Goal: Information Seeking & Learning: Learn about a topic

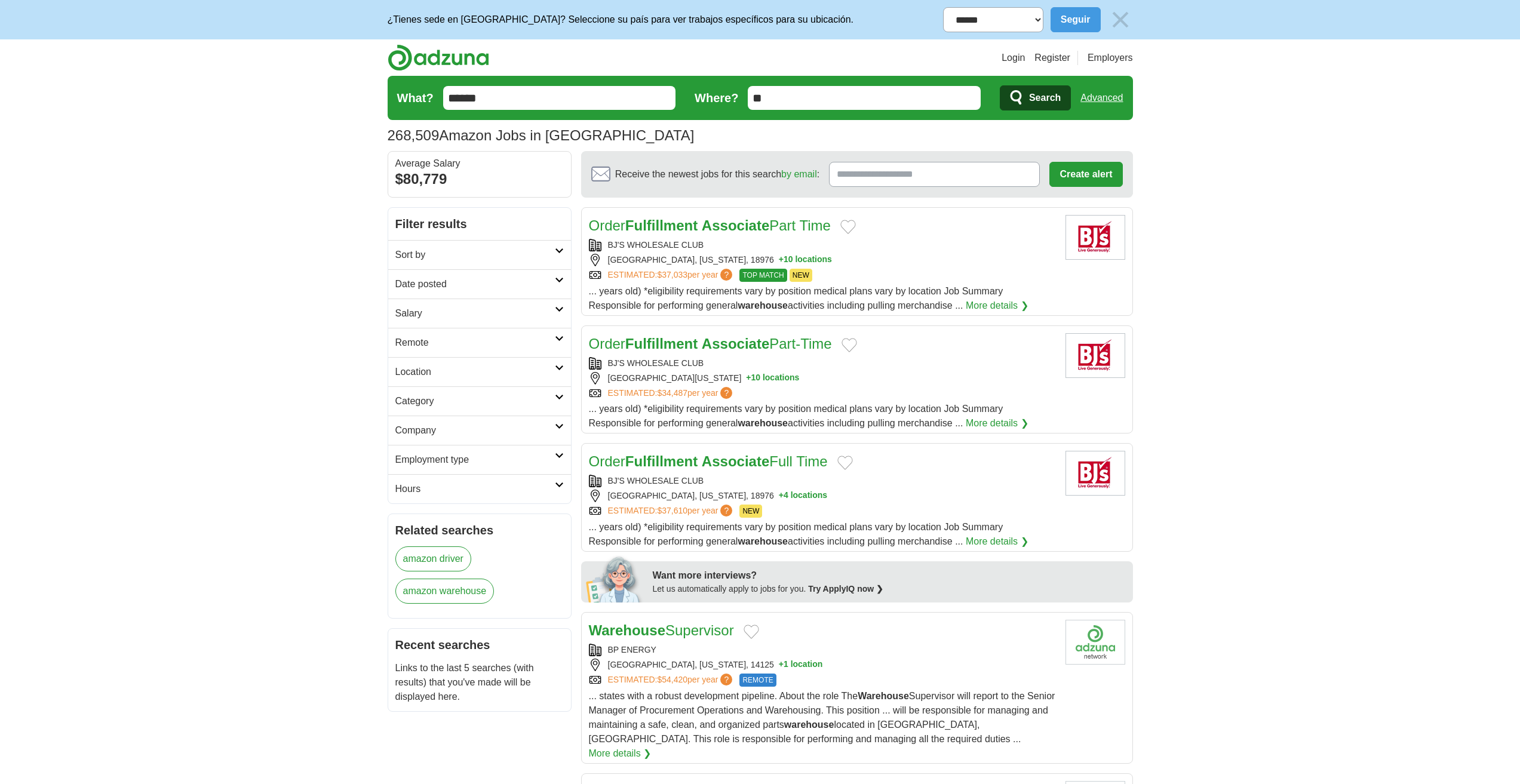
click at [462, 399] on h2 "Category" at bounding box center [475, 401] width 159 height 14
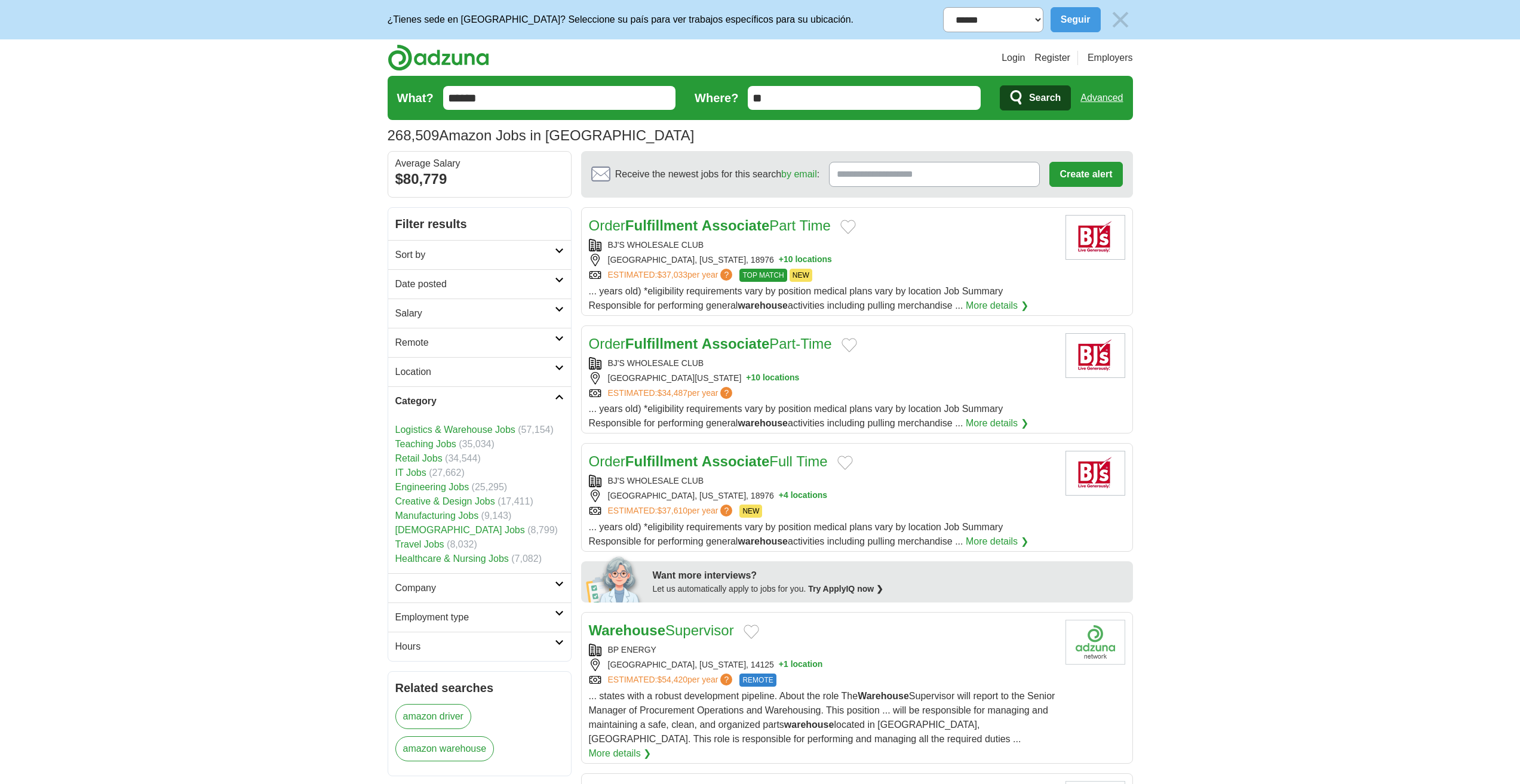
click at [462, 399] on h2 "Category" at bounding box center [475, 401] width 159 height 14
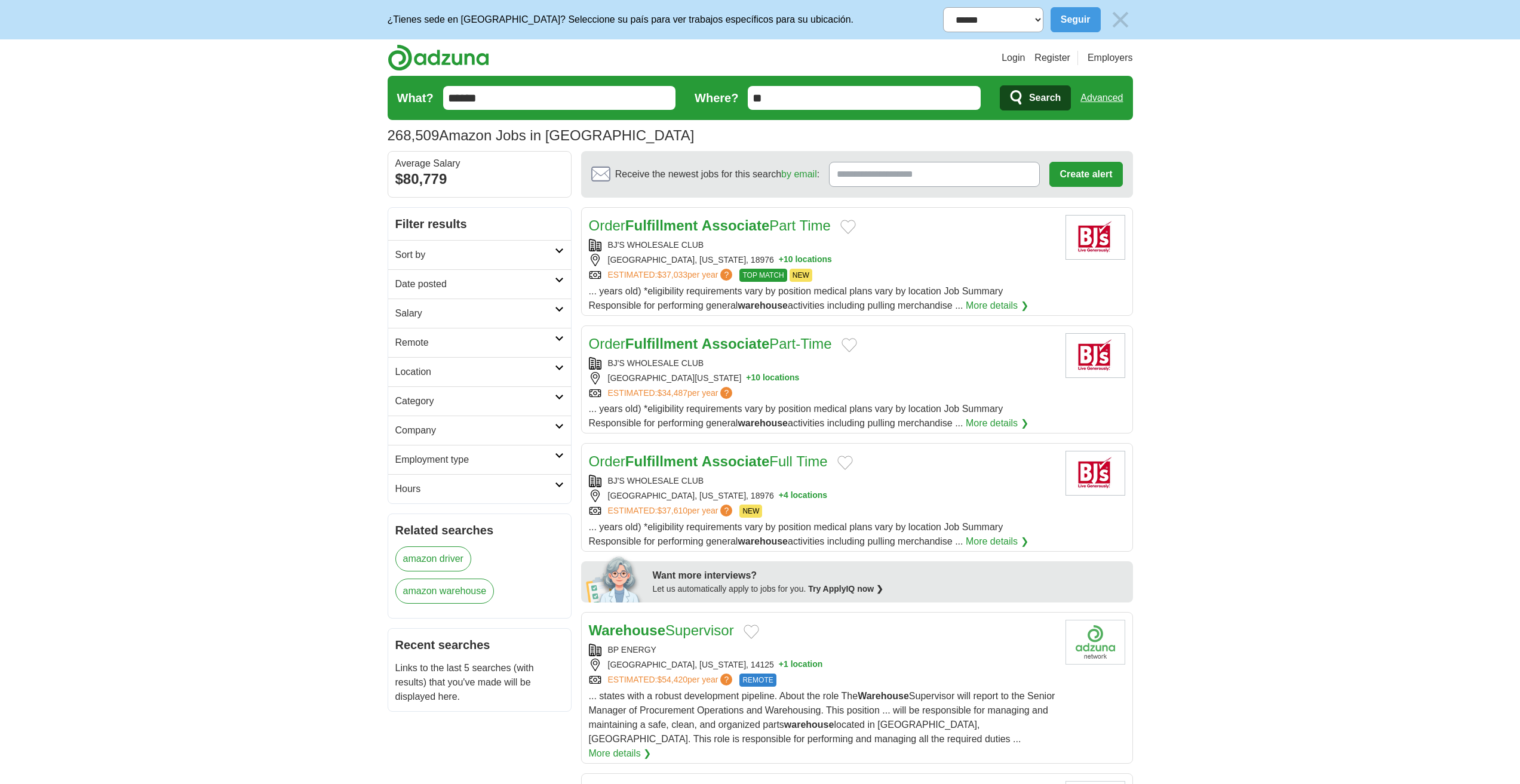
click at [442, 347] on h2 "Remote" at bounding box center [475, 342] width 159 height 14
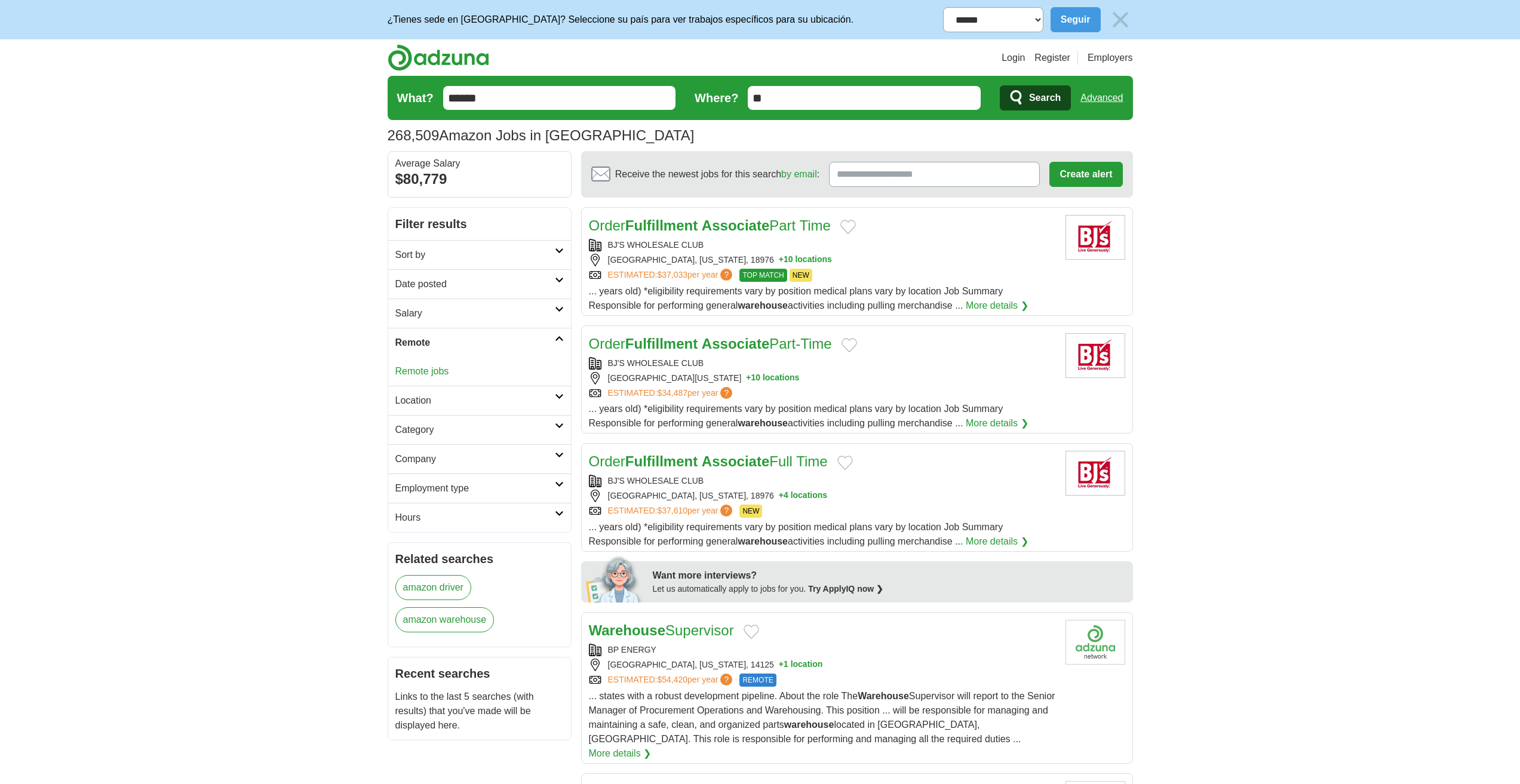
click at [442, 347] on h2 "Remote" at bounding box center [475, 342] width 159 height 14
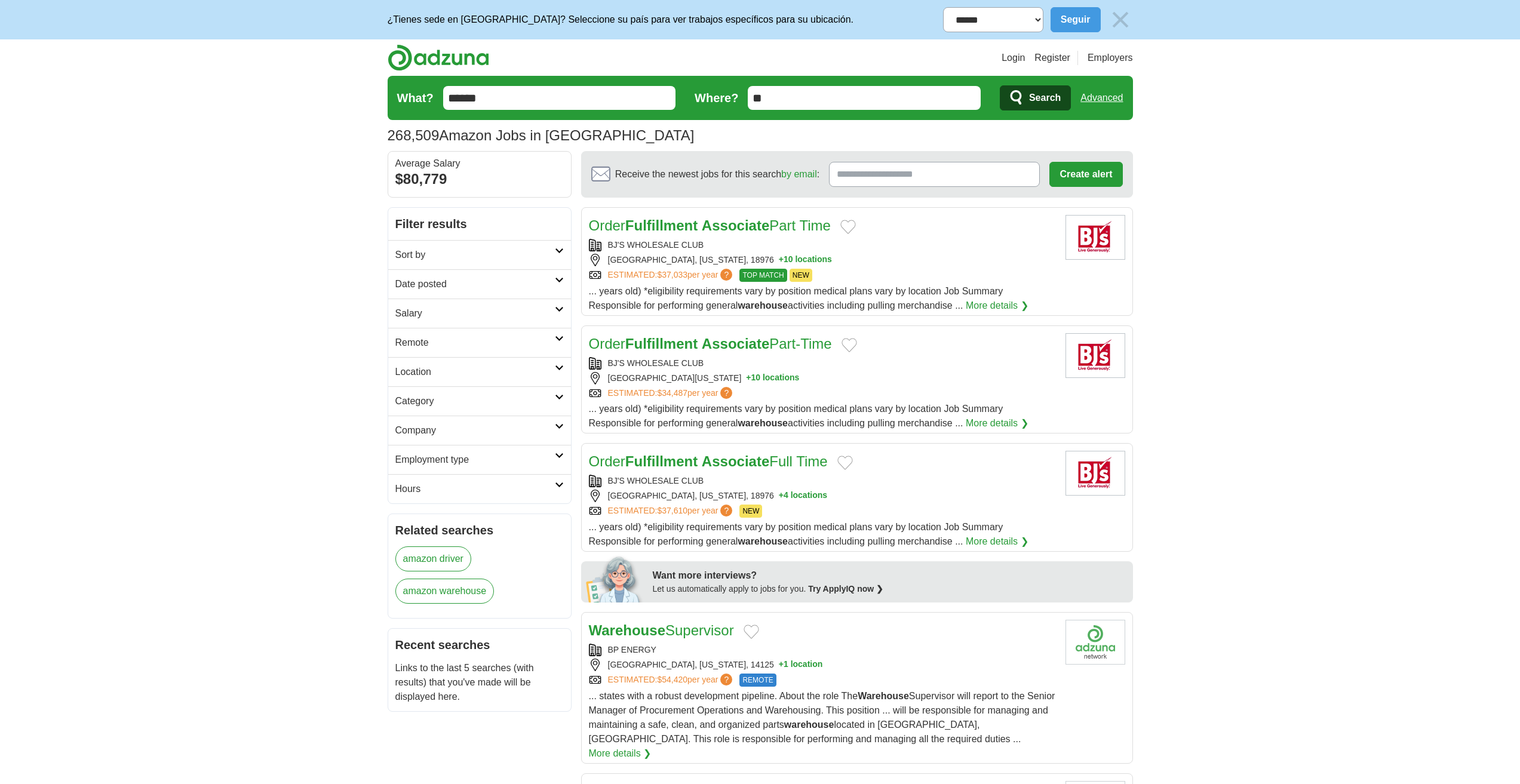
click at [439, 319] on h2 "Salary" at bounding box center [475, 313] width 159 height 14
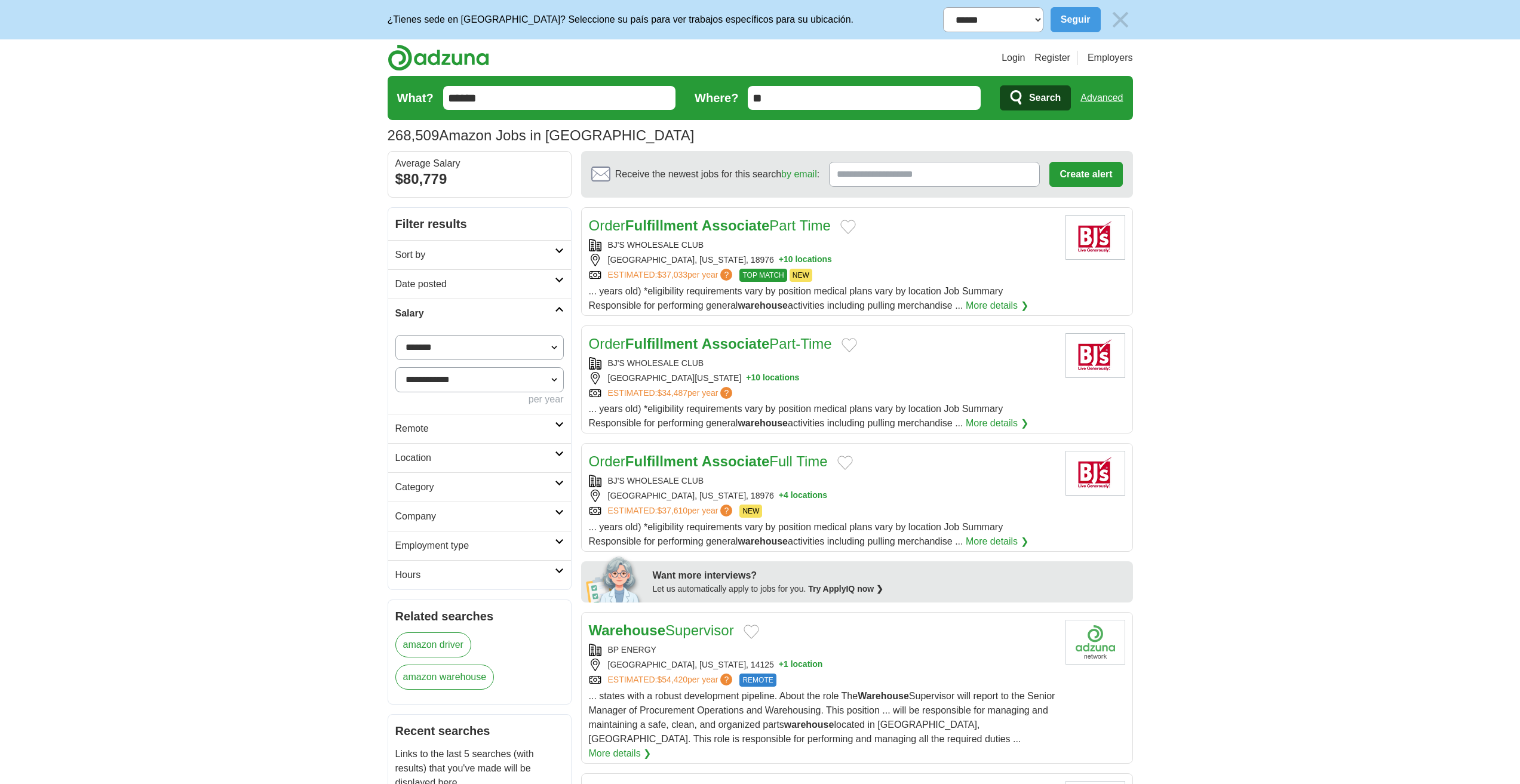
click at [439, 319] on h2 "Salary" at bounding box center [475, 313] width 159 height 14
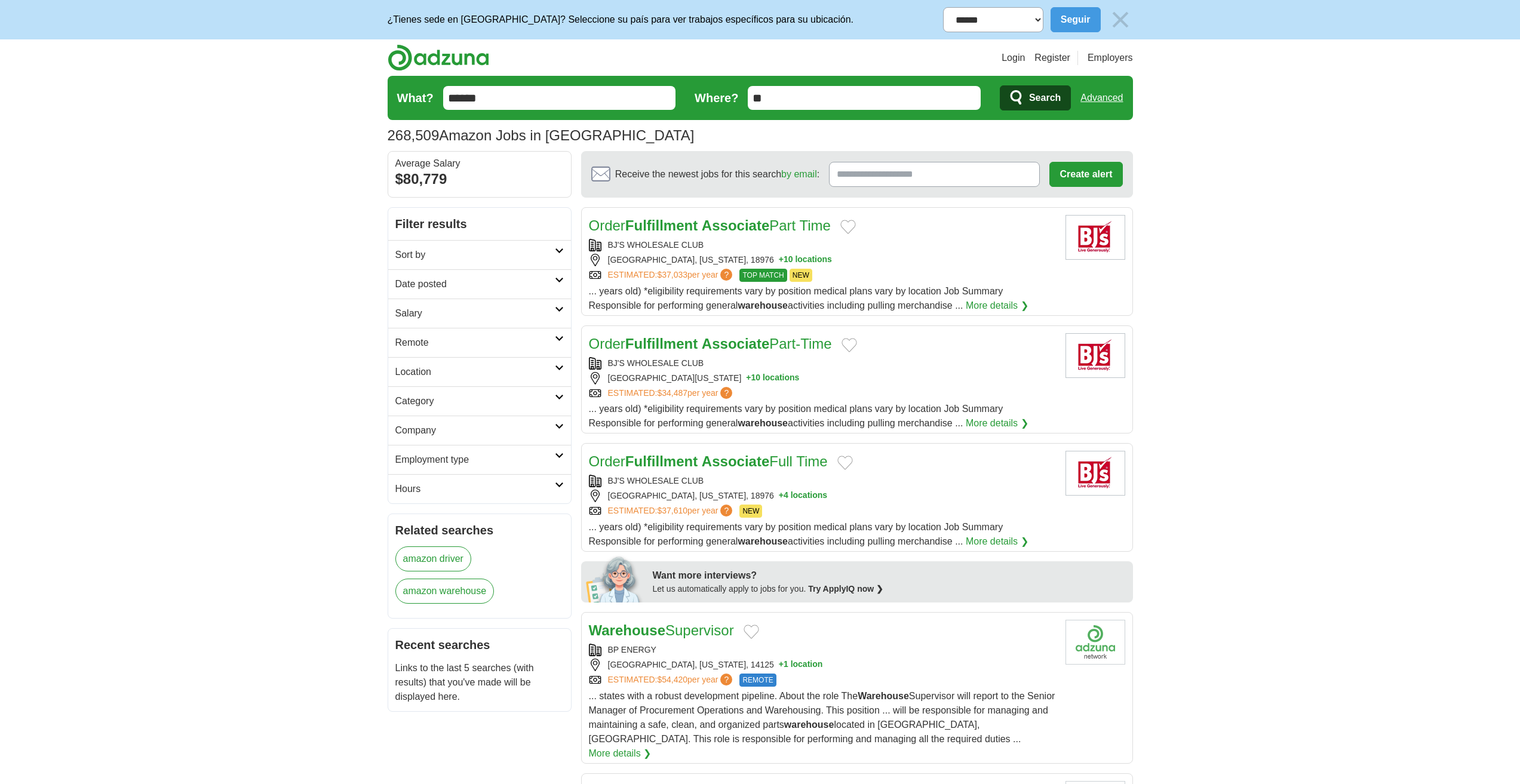
click at [428, 278] on h2 "Date posted" at bounding box center [475, 283] width 159 height 14
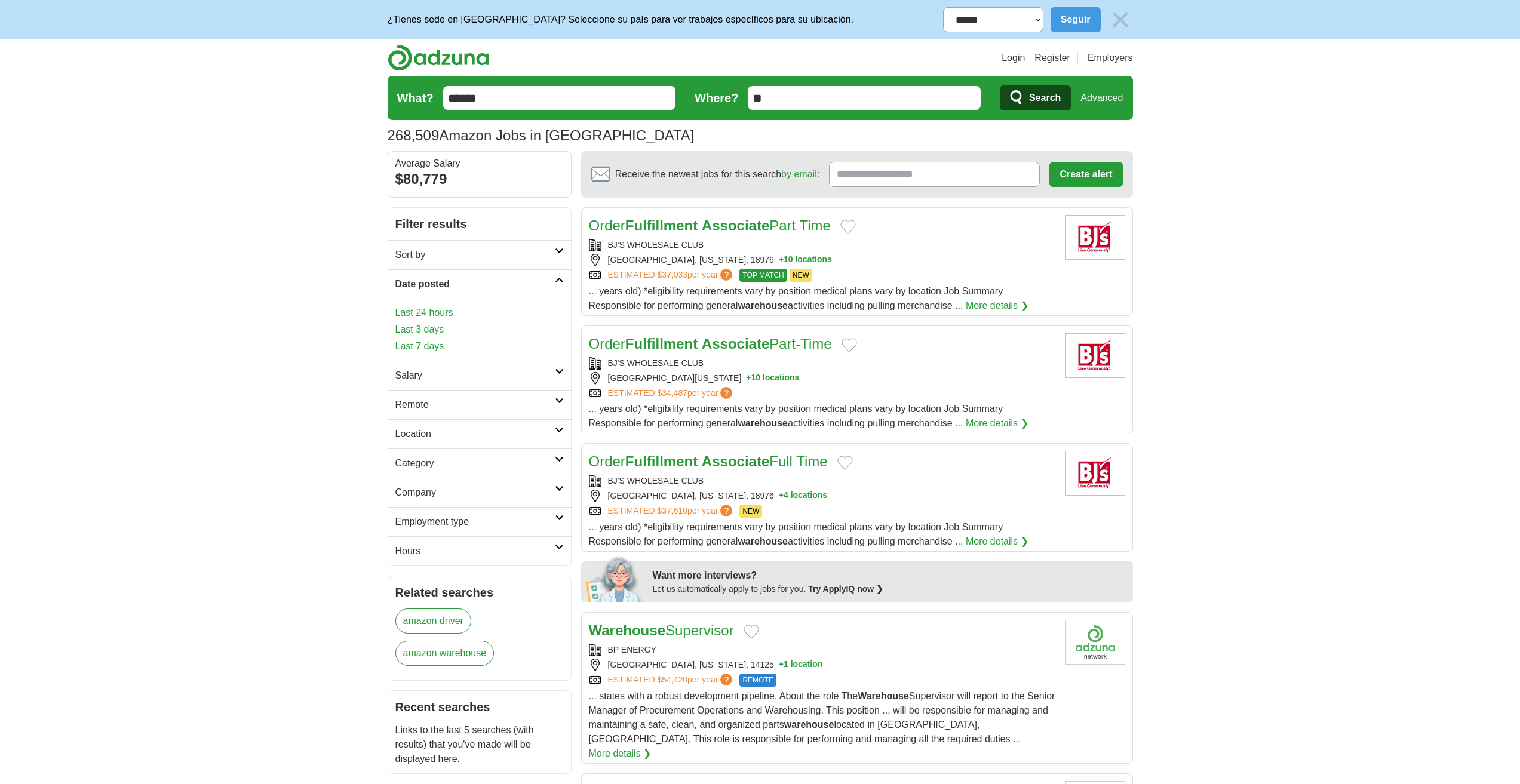
click at [428, 278] on h2 "Date posted" at bounding box center [475, 283] width 159 height 14
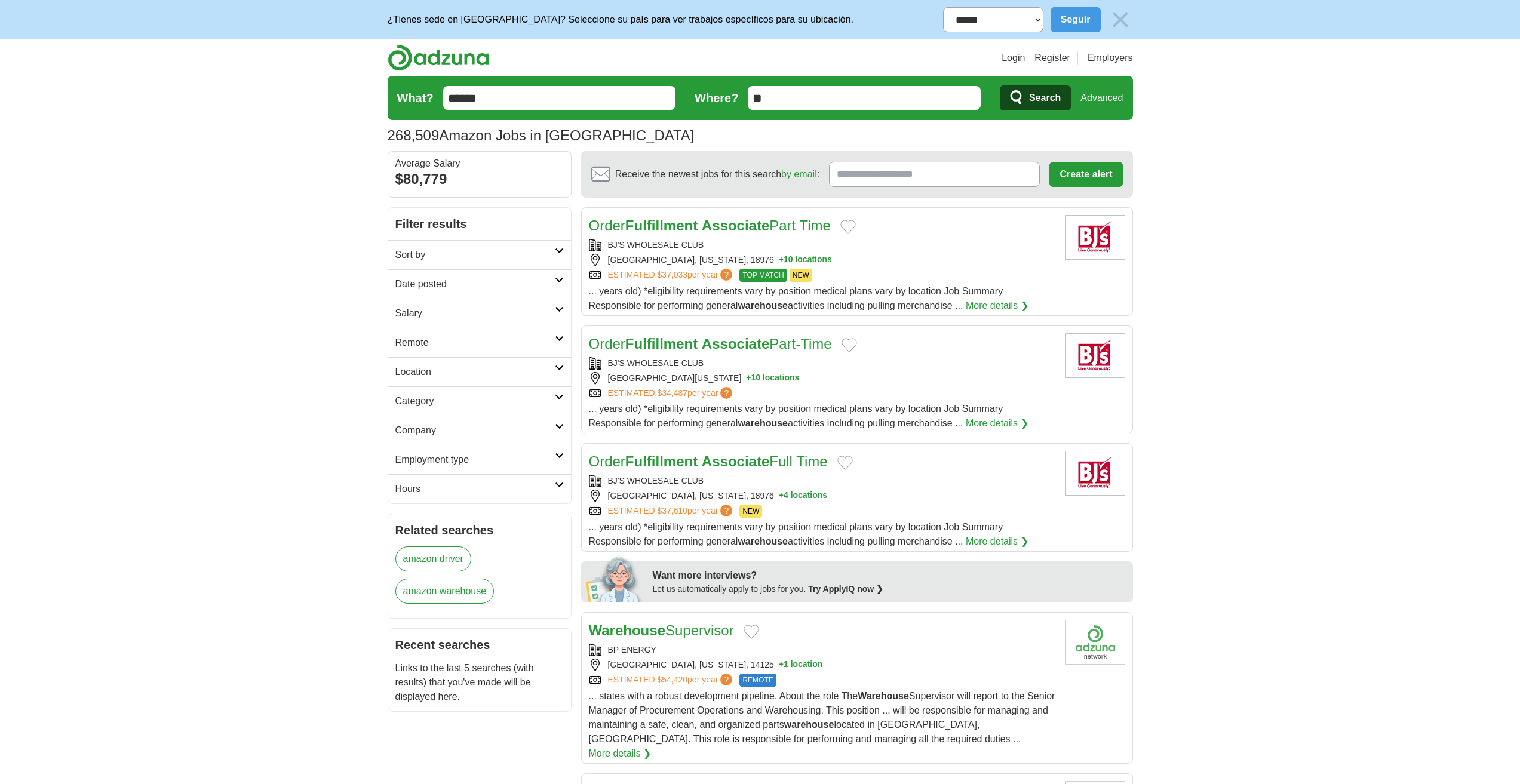
click at [433, 255] on h2 "Sort by" at bounding box center [475, 254] width 159 height 14
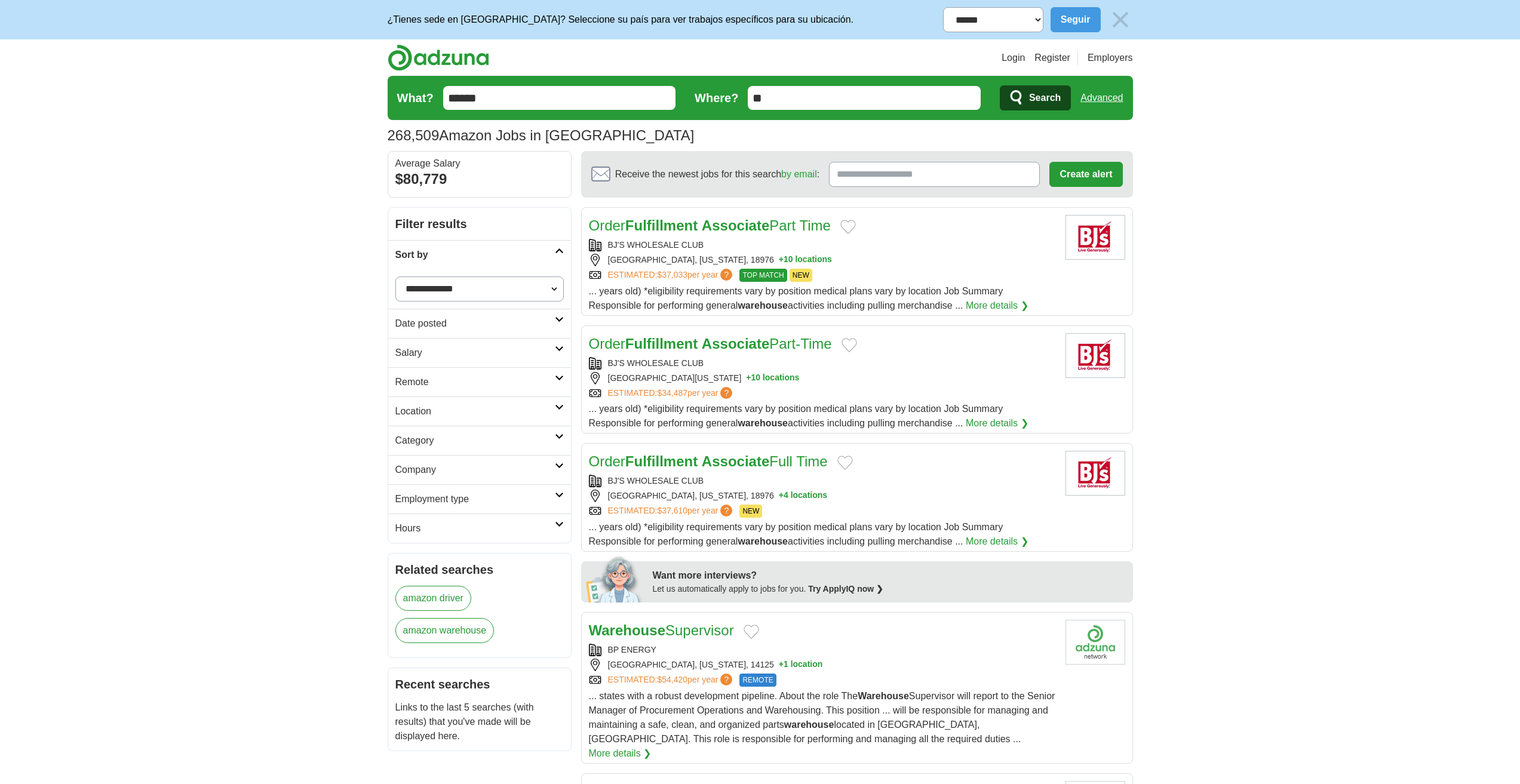
click at [433, 255] on h2 "Sort by" at bounding box center [475, 254] width 159 height 14
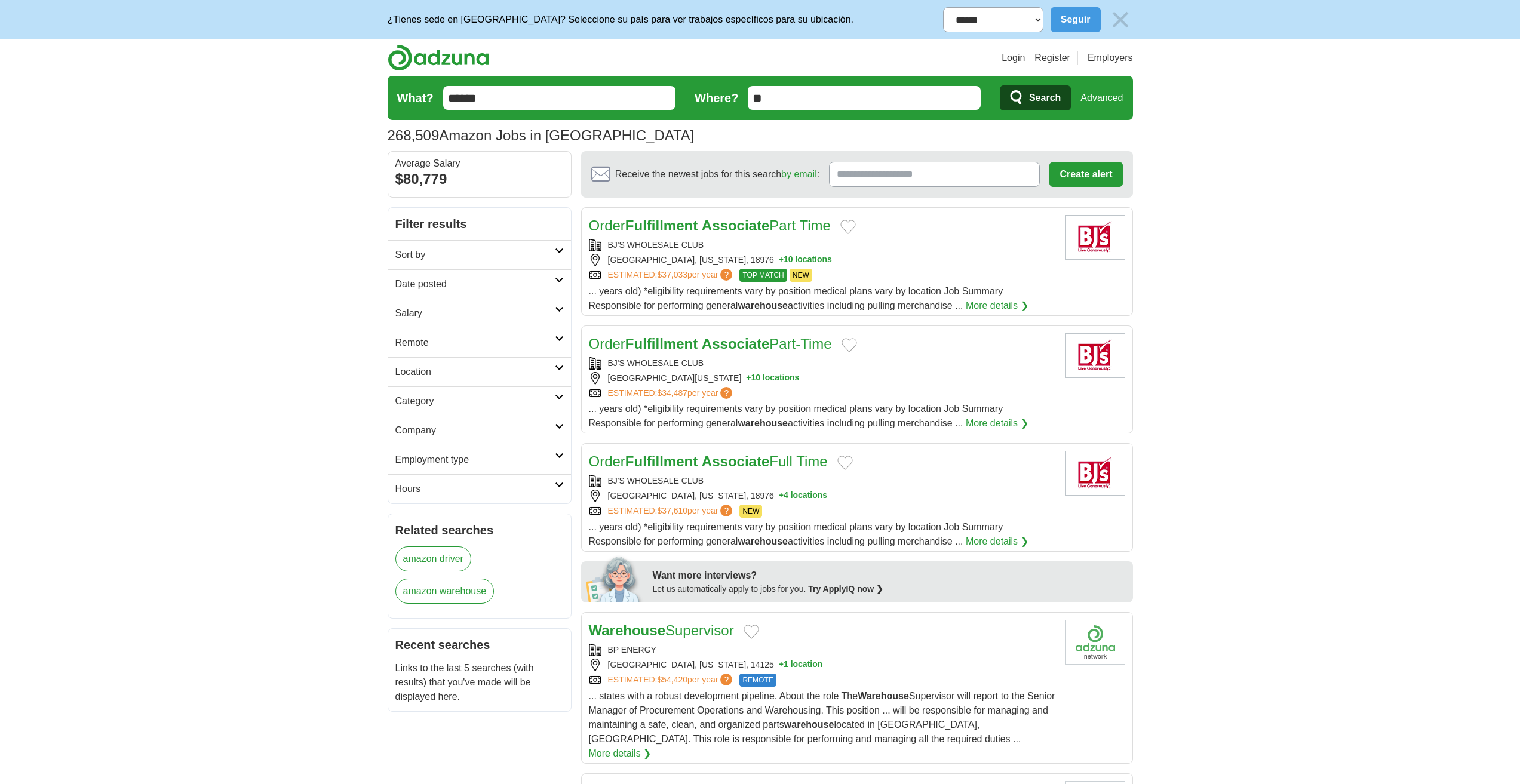
click at [412, 491] on h2 "Hours" at bounding box center [475, 489] width 159 height 14
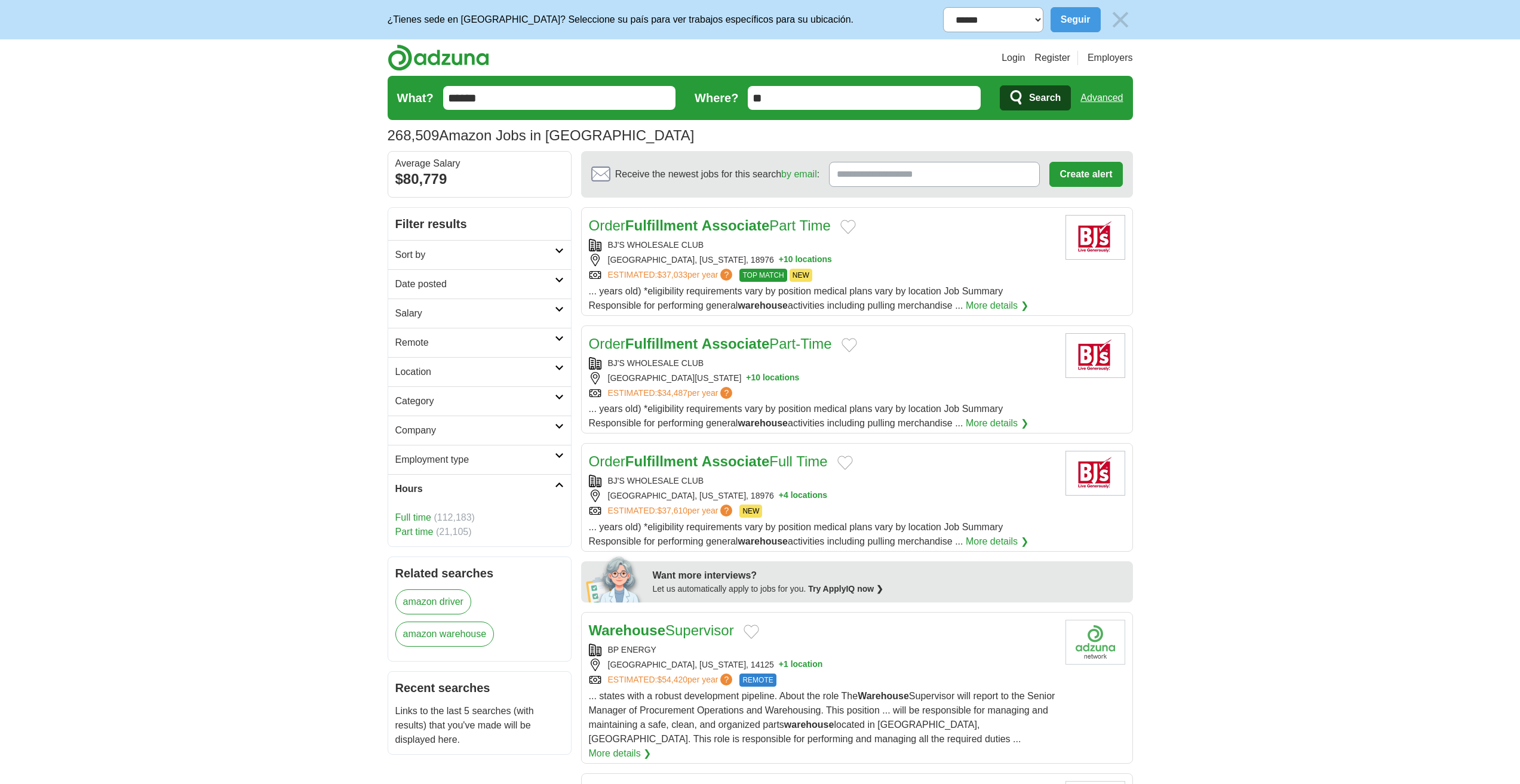
click at [412, 491] on h2 "Hours" at bounding box center [475, 489] width 159 height 14
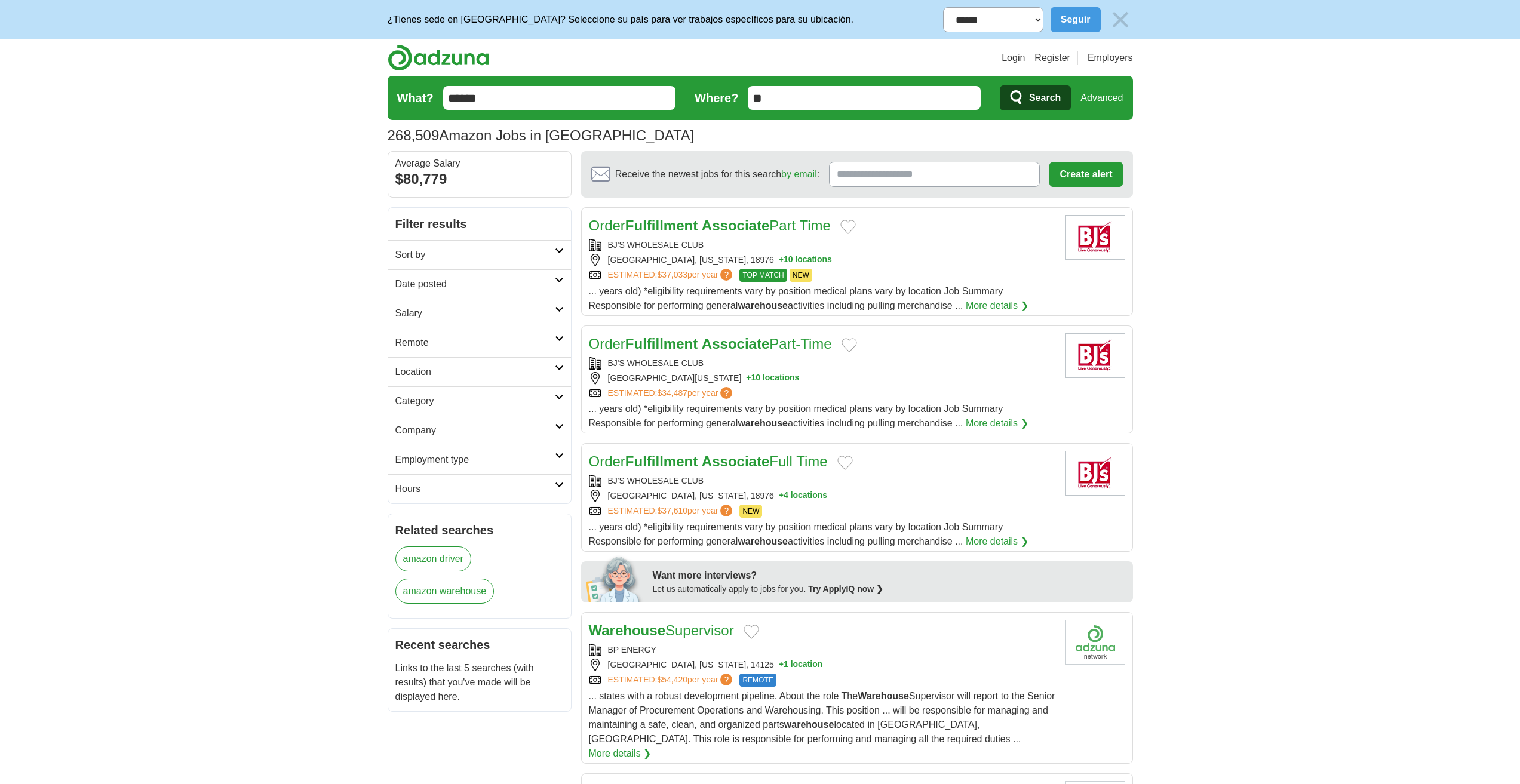
click at [418, 460] on h2 "Employment type" at bounding box center [475, 459] width 159 height 14
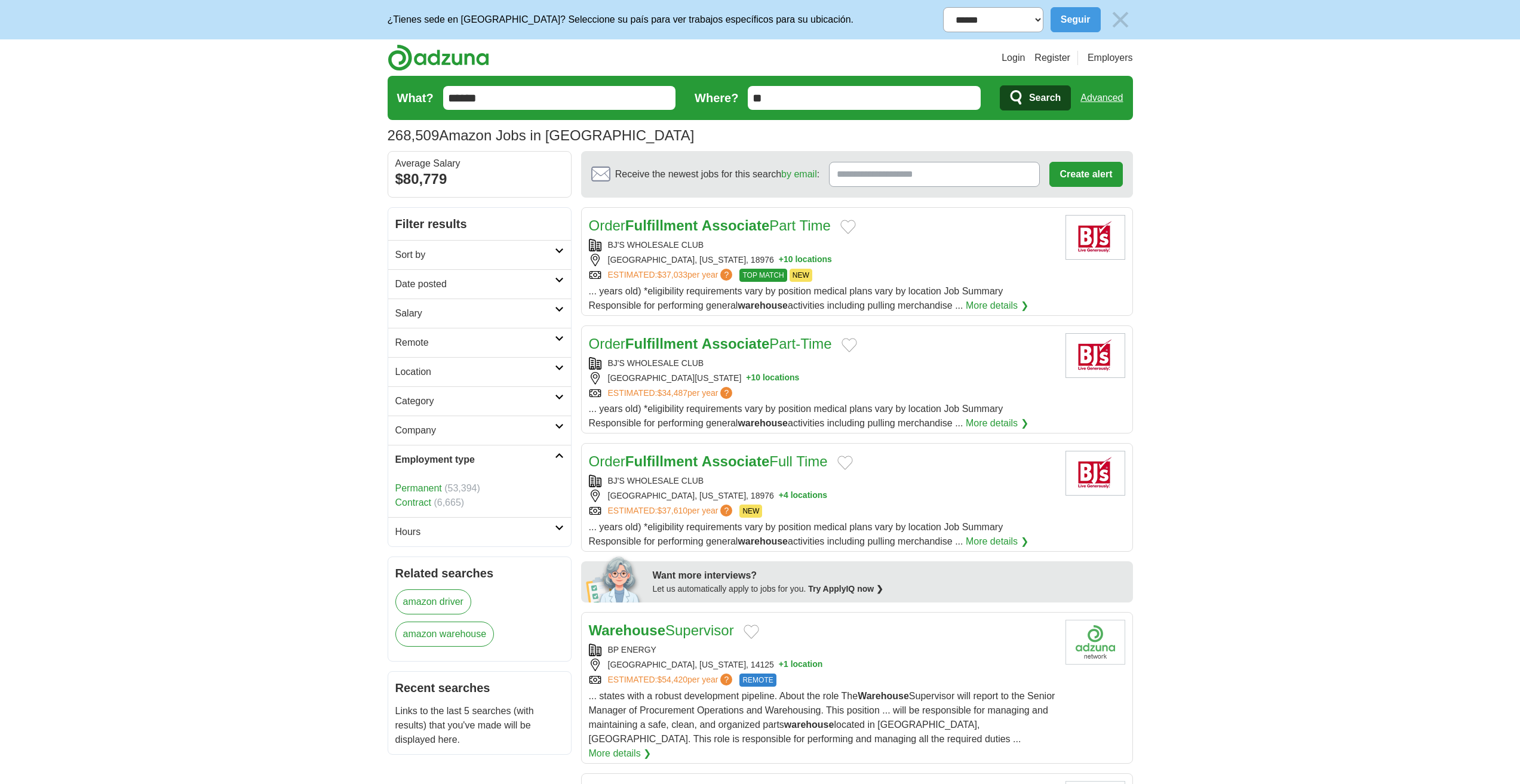
click at [418, 460] on h2 "Employment type" at bounding box center [475, 459] width 159 height 14
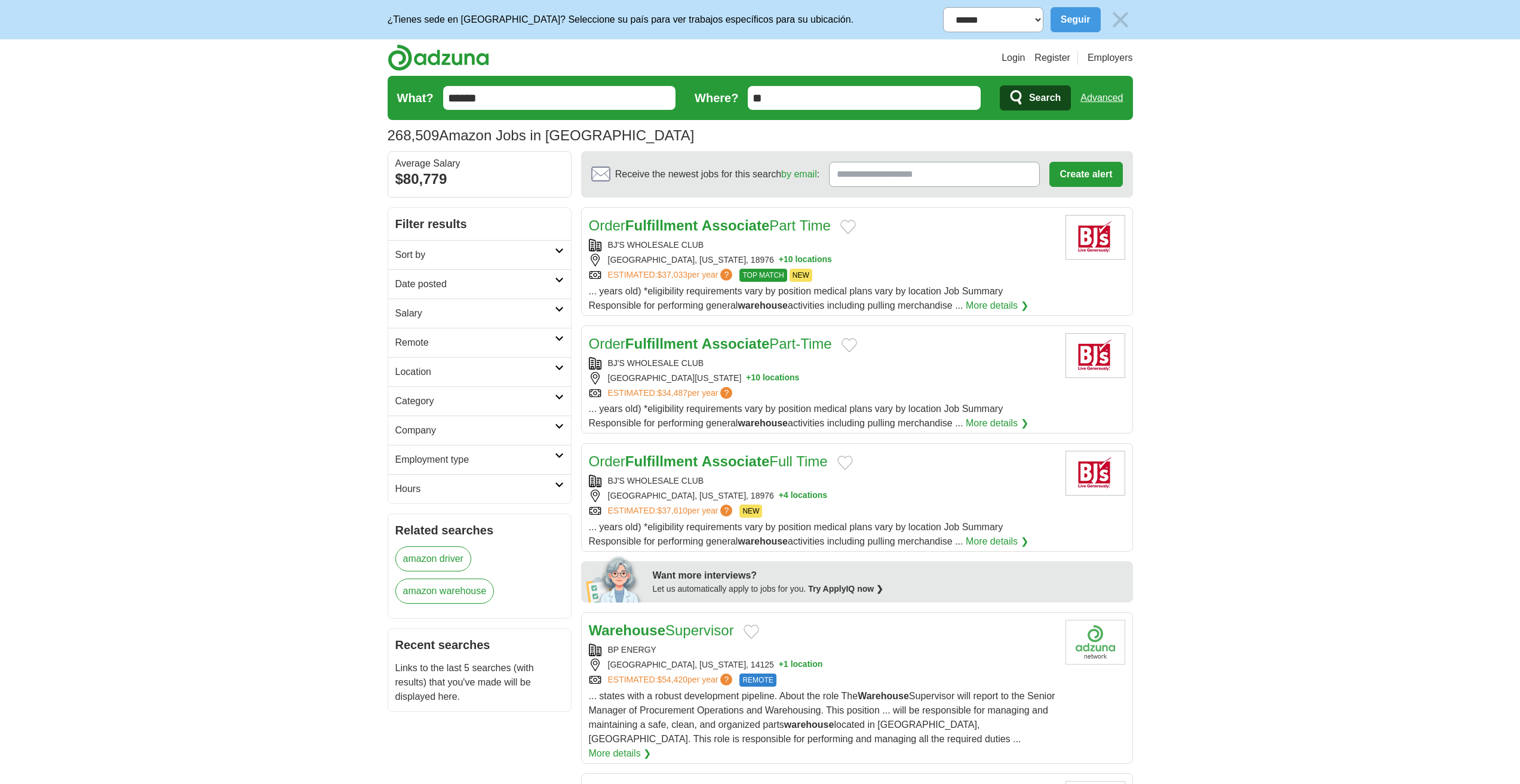
click at [1055, 52] on link "Register" at bounding box center [1052, 57] width 36 height 14
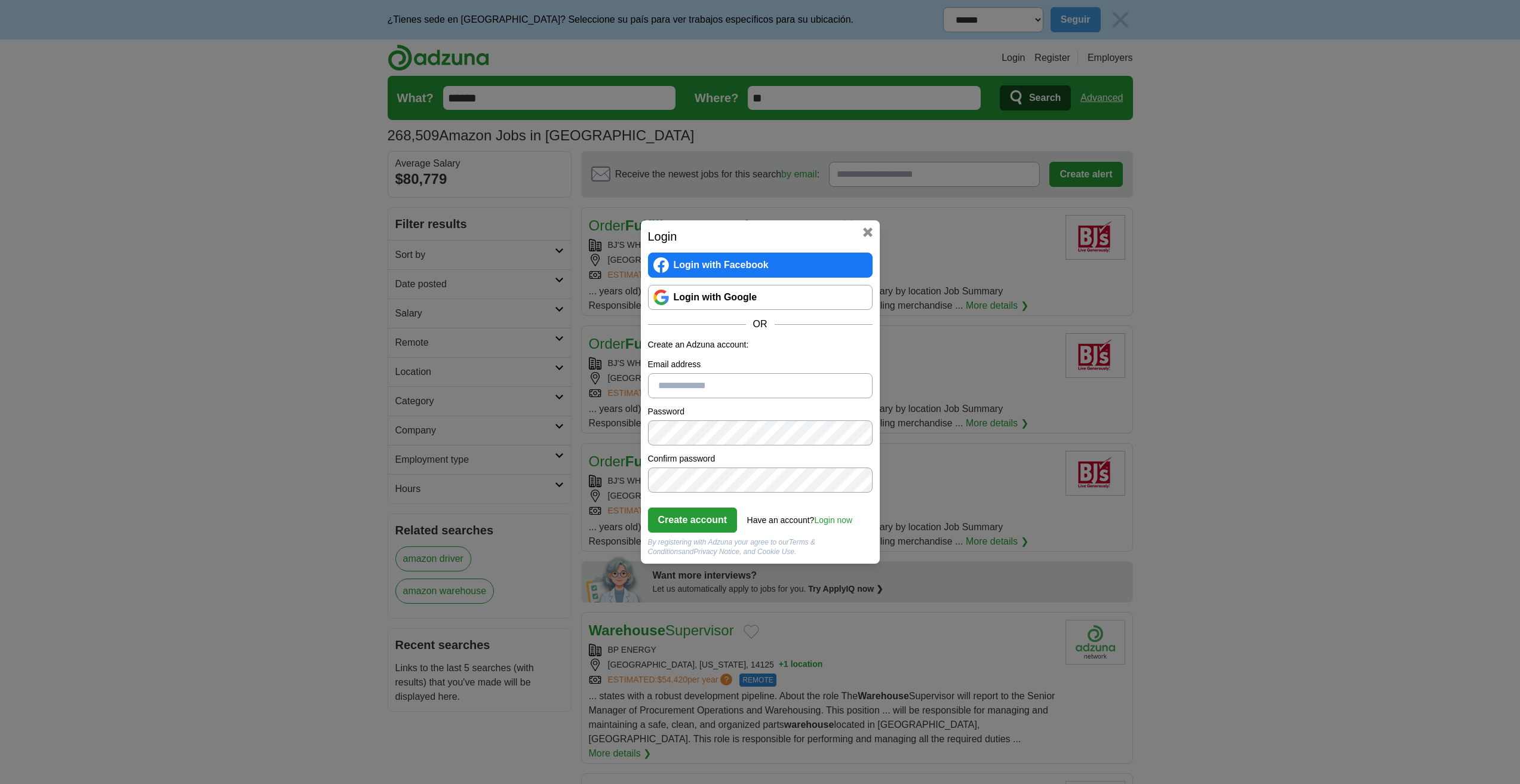
click at [715, 306] on link "Login with Google" at bounding box center [760, 298] width 225 height 25
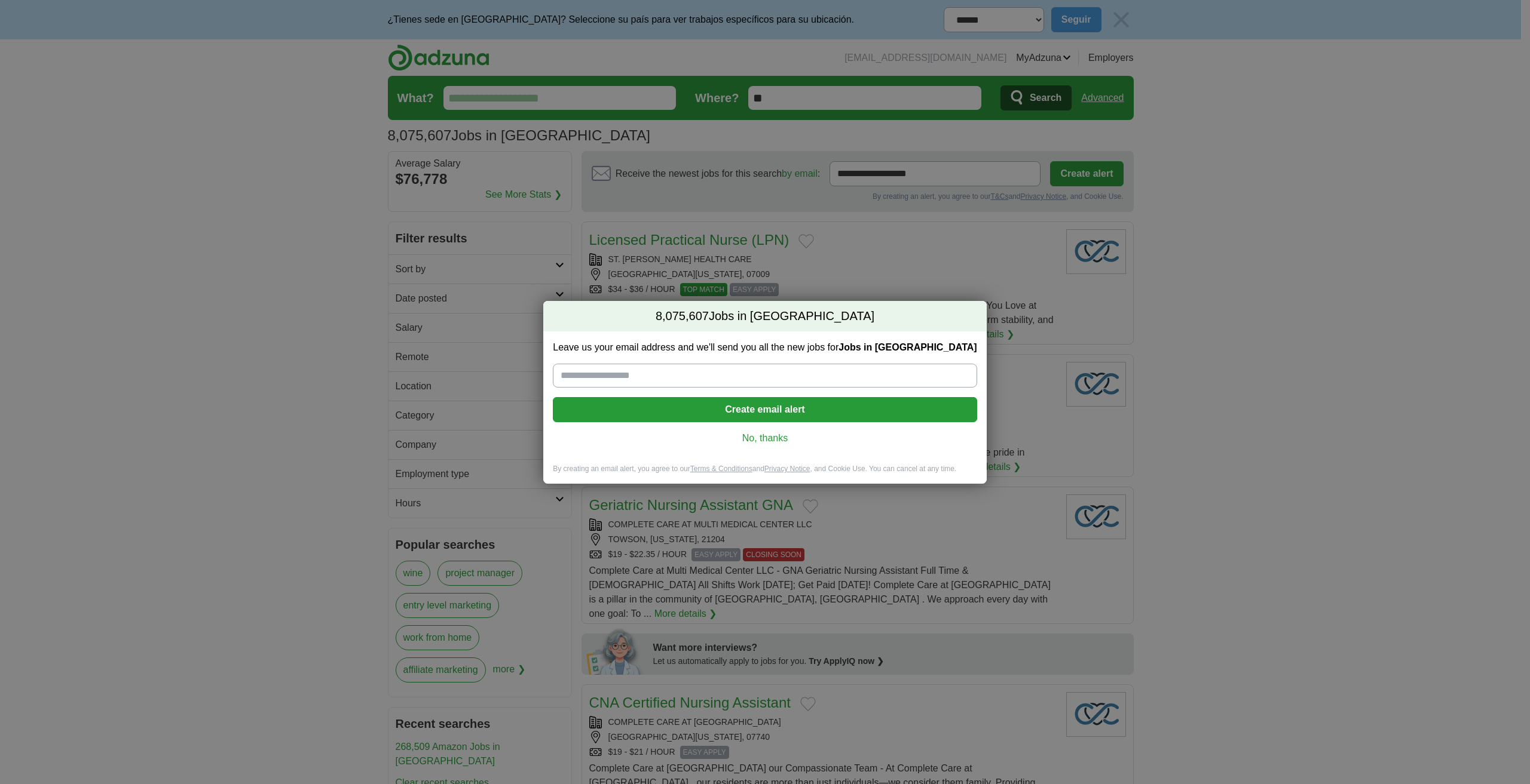
click at [770, 442] on link "No, thanks" at bounding box center [765, 438] width 405 height 13
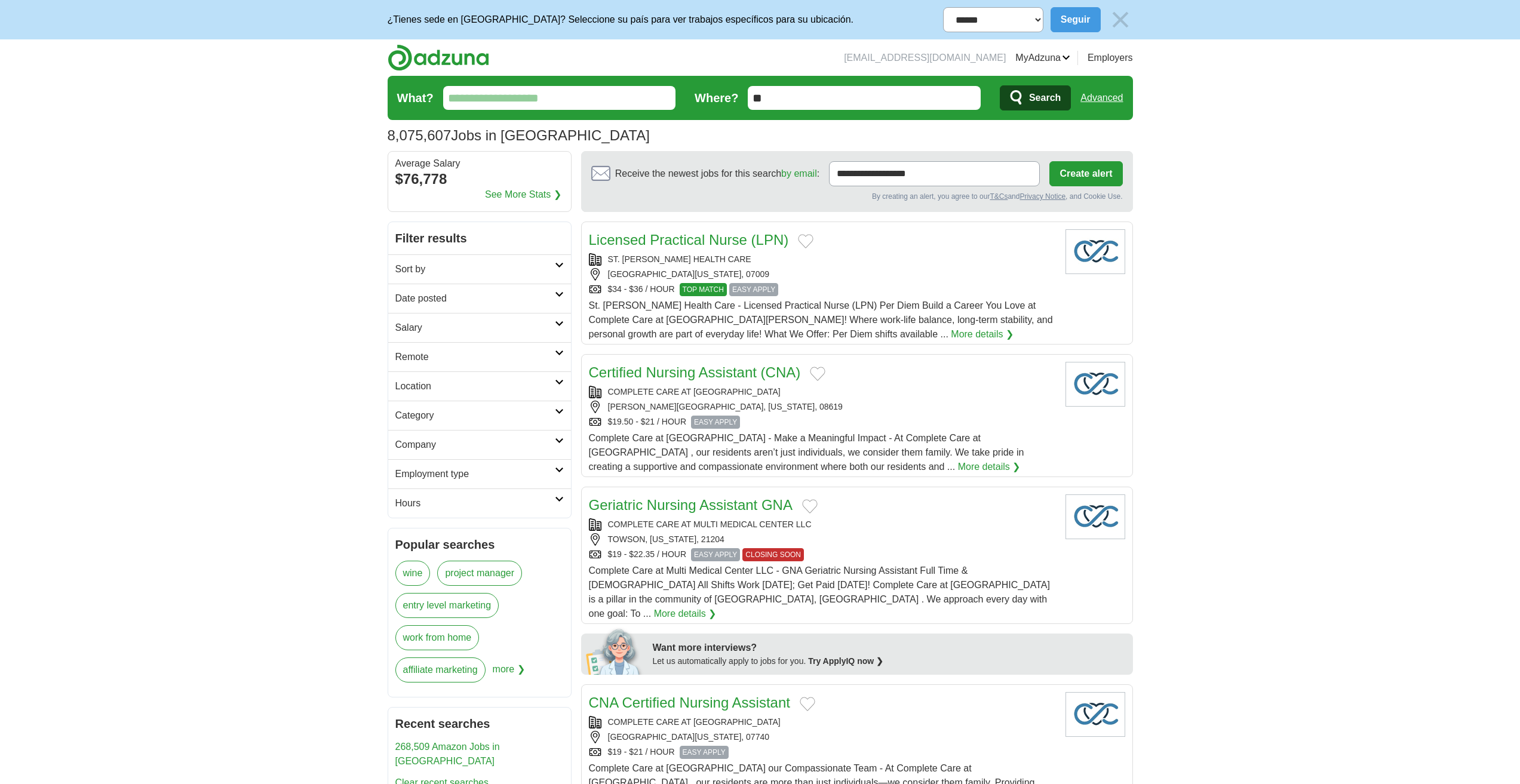
click at [1117, 25] on img at bounding box center [1121, 20] width 25 height 25
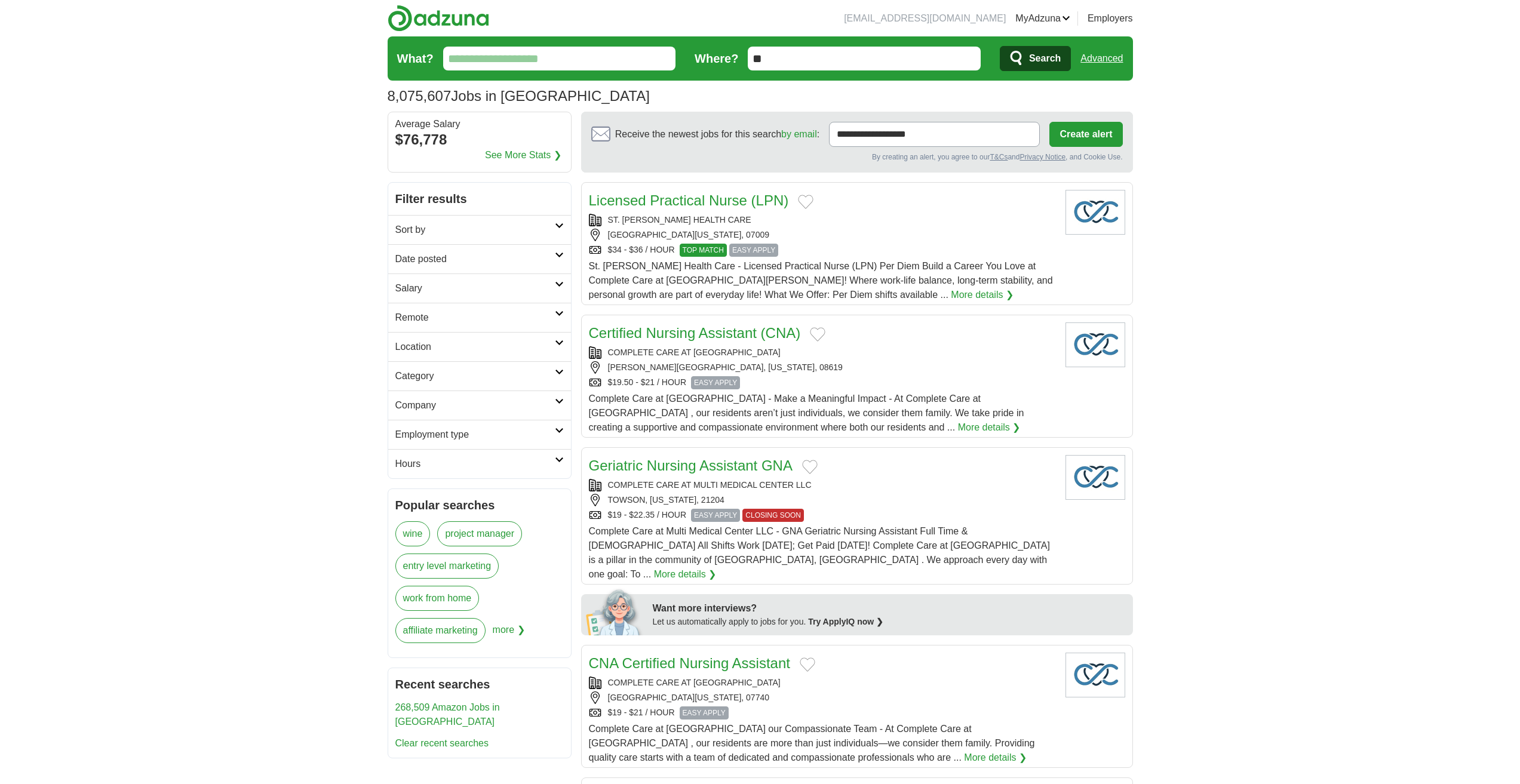
click at [512, 59] on input "What?" at bounding box center [559, 58] width 233 height 24
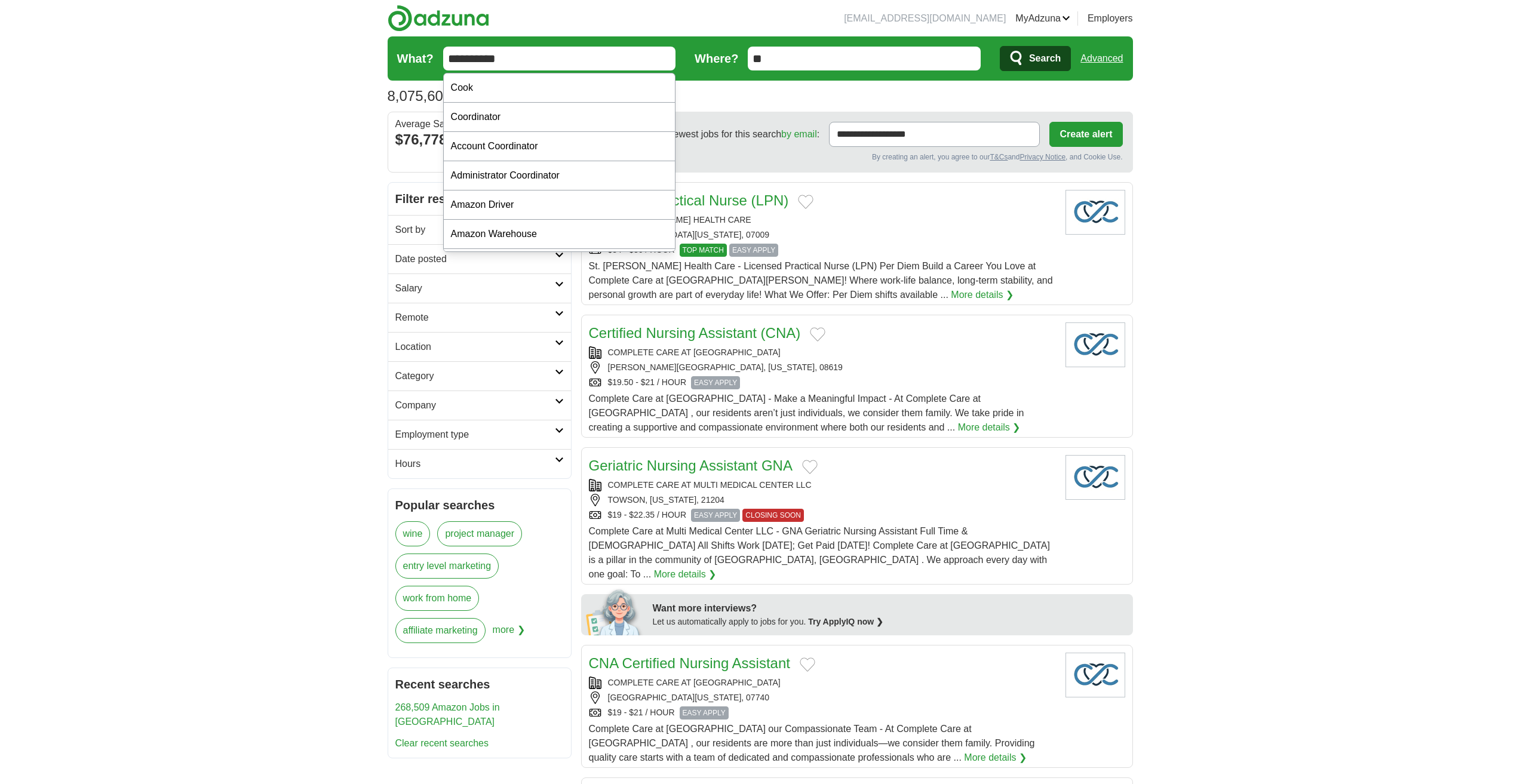
type input "**********"
click at [1000, 46] on button "Search" at bounding box center [1035, 58] width 71 height 25
